Goal: Transaction & Acquisition: Purchase product/service

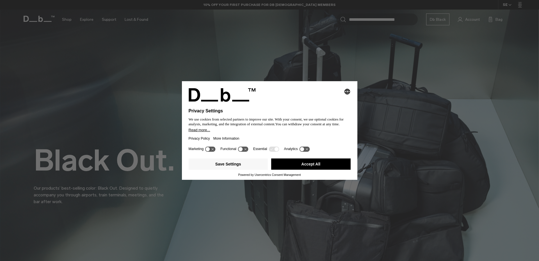
click at [290, 166] on button "Accept All" at bounding box center [310, 163] width 79 height 11
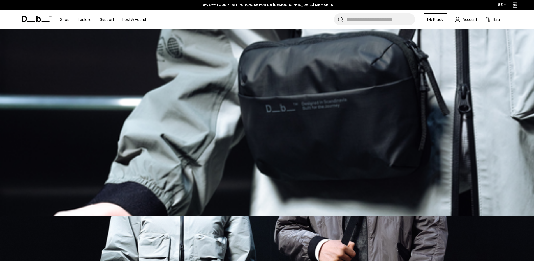
scroll to position [140, 0]
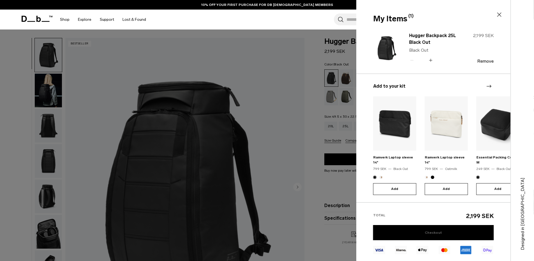
click at [434, 233] on link "Checkout" at bounding box center [433, 232] width 121 height 15
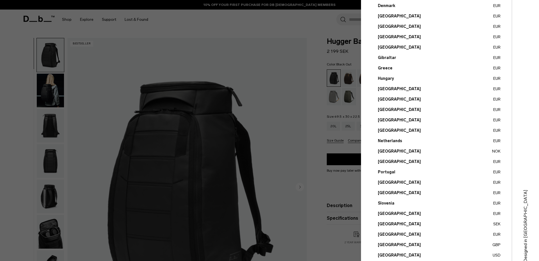
scroll to position [153, 0]
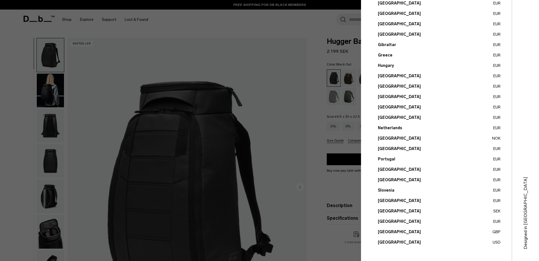
click at [402, 230] on button "[GEOGRAPHIC_DATA] GBP" at bounding box center [439, 232] width 123 height 6
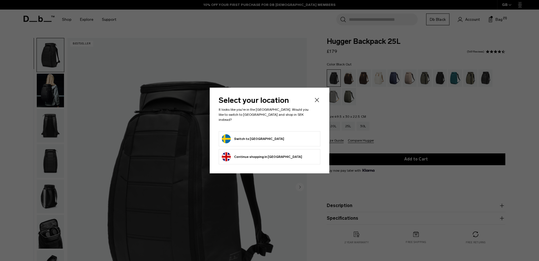
click at [275, 152] on button "Continue browsing United Kingdom store Continue shopping in United Kingdom" at bounding box center [262, 156] width 80 height 9
